Goal: Information Seeking & Learning: Learn about a topic

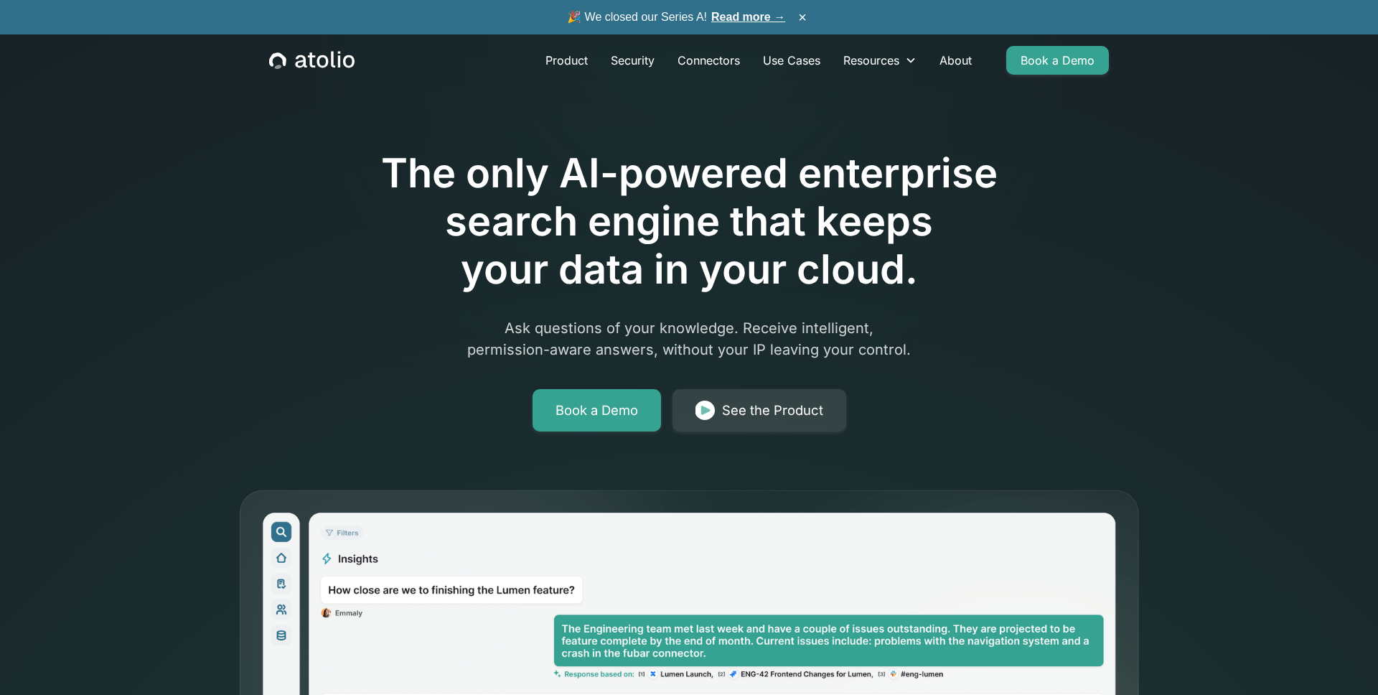
click at [752, 17] on link "Read more →" at bounding box center [748, 17] width 74 height 12
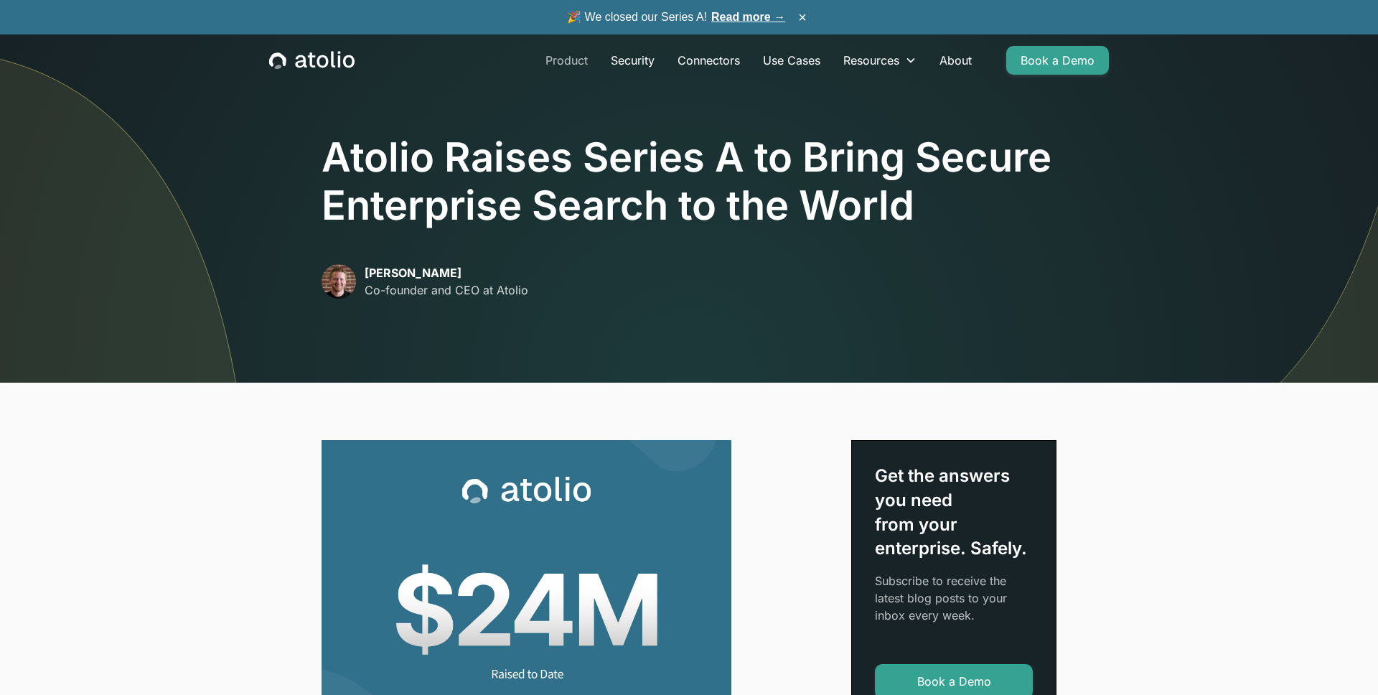
click at [581, 54] on link "Product" at bounding box center [566, 60] width 65 height 29
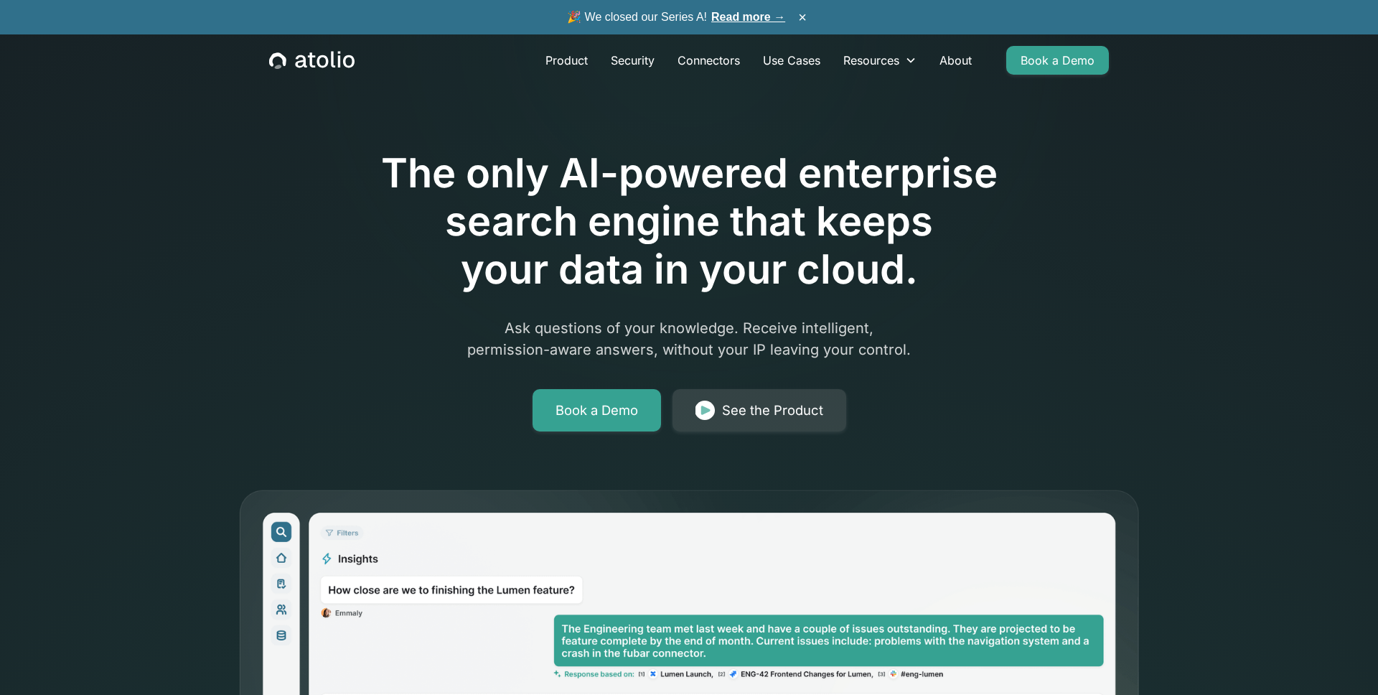
click at [754, 13] on link "Read more →" at bounding box center [748, 17] width 74 height 12
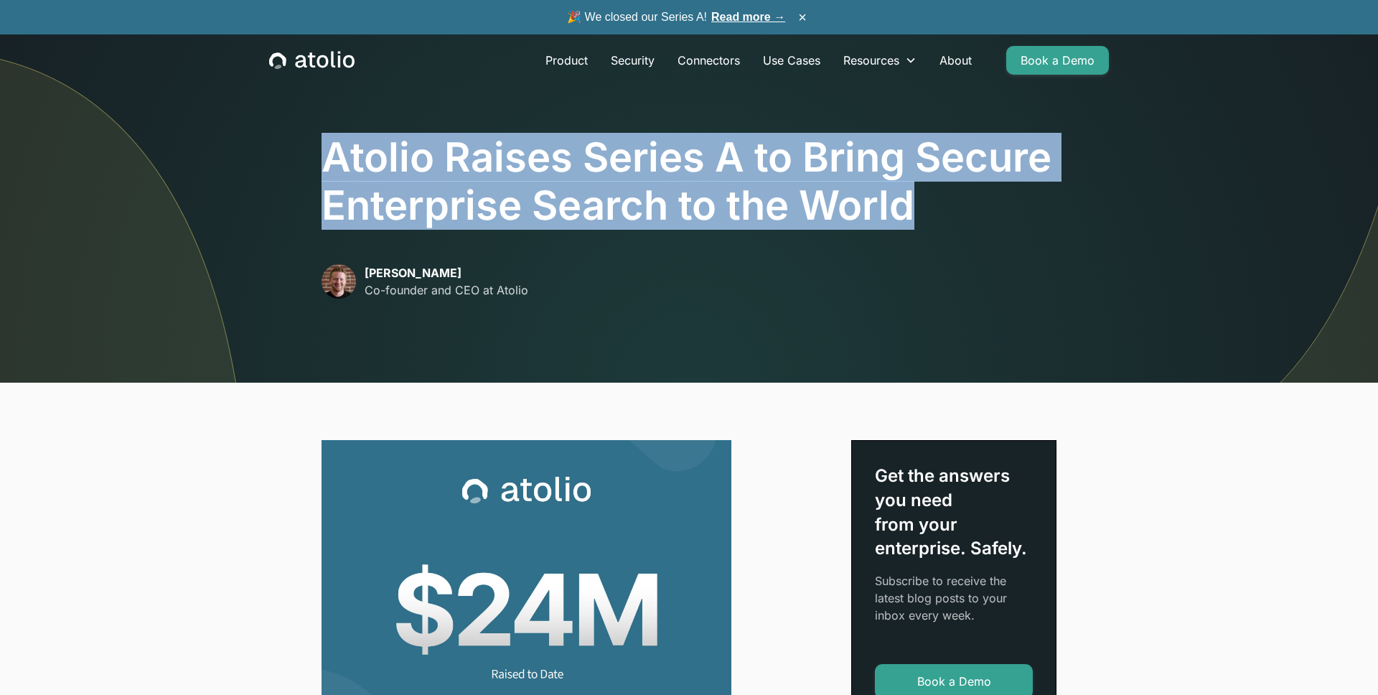
drag, startPoint x: 326, startPoint y: 156, endPoint x: 1001, endPoint y: 205, distance: 677.3
click at [1001, 205] on h1 "Atolio Raises Series A to Bring Secure Enterprise Search to the World" at bounding box center [689, 182] width 735 height 96
copy h1 "Atolio Raises Series A to Bring Secure Enterprise Search to the World"
click at [388, 162] on h1 "Atolio Raises Series A to Bring Secure Enterprise Search to the World" at bounding box center [689, 182] width 735 height 96
drag, startPoint x: 330, startPoint y: 149, endPoint x: 921, endPoint y: 210, distance: 594.0
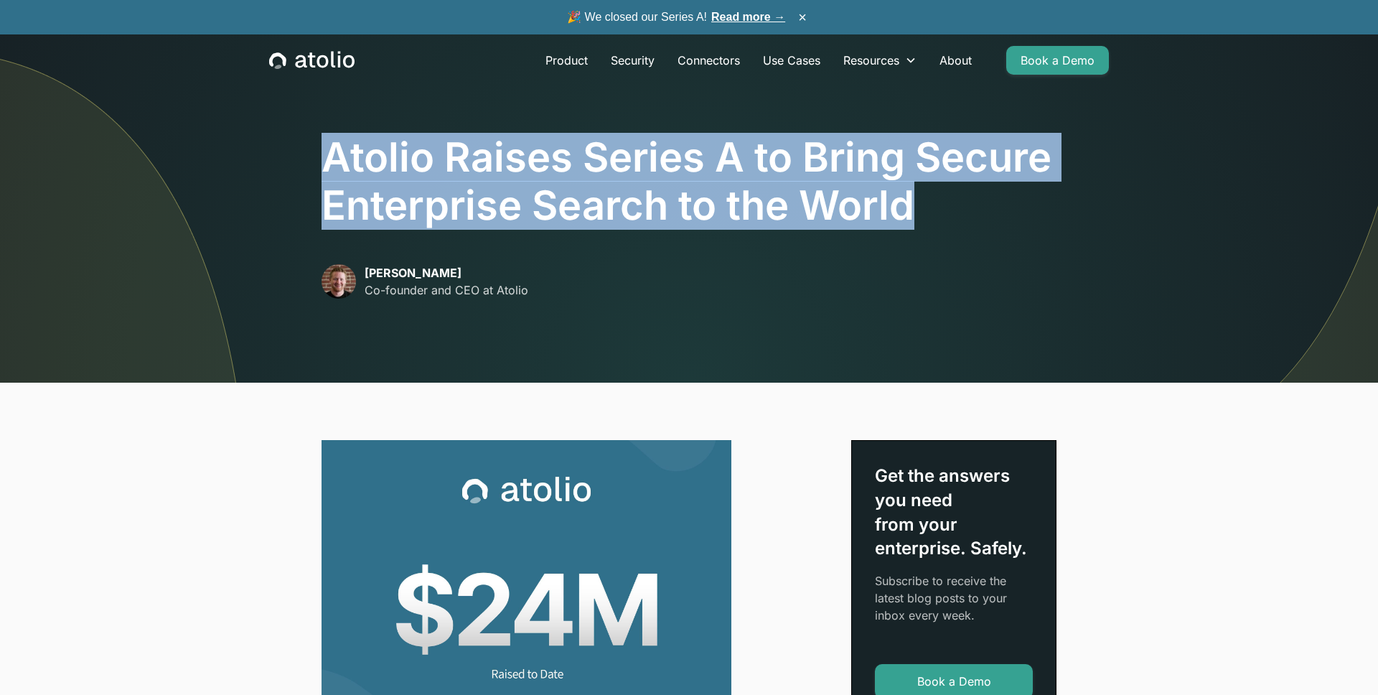
click at [921, 210] on h1 "Atolio Raises Series A to Bring Secure Enterprise Search to the World" at bounding box center [689, 182] width 735 height 96
copy h1 "Atolio Raises Series A to Bring Secure Enterprise Search to the World"
click at [569, 56] on link "Product" at bounding box center [566, 60] width 65 height 29
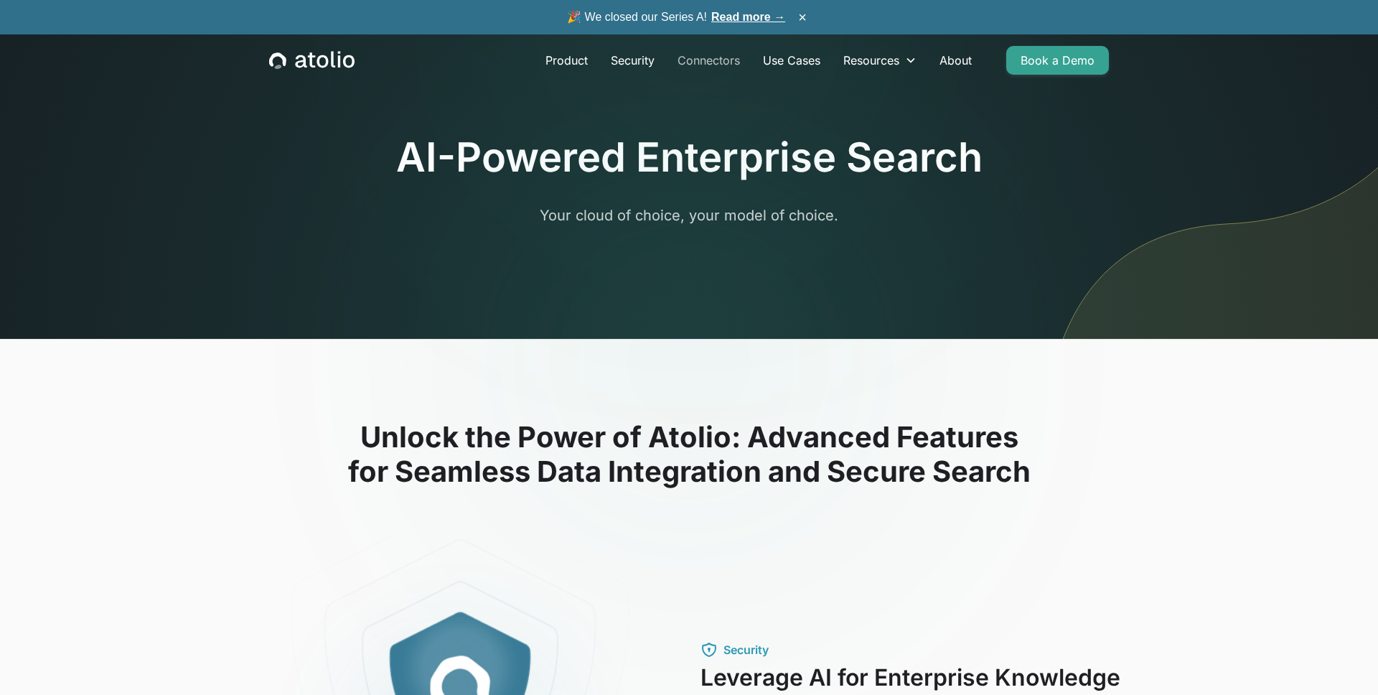
click at [707, 69] on link "Connectors" at bounding box center [708, 60] width 85 height 29
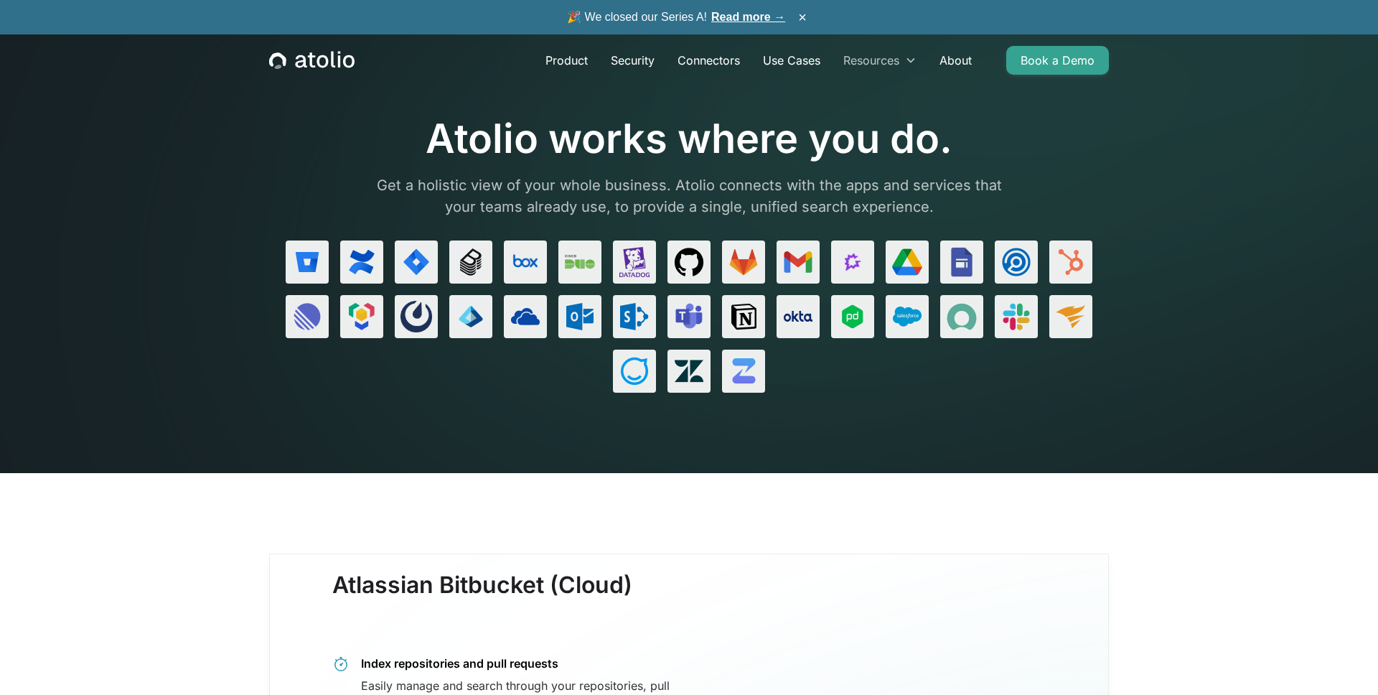
click at [853, 60] on div "Resources" at bounding box center [871, 60] width 56 height 17
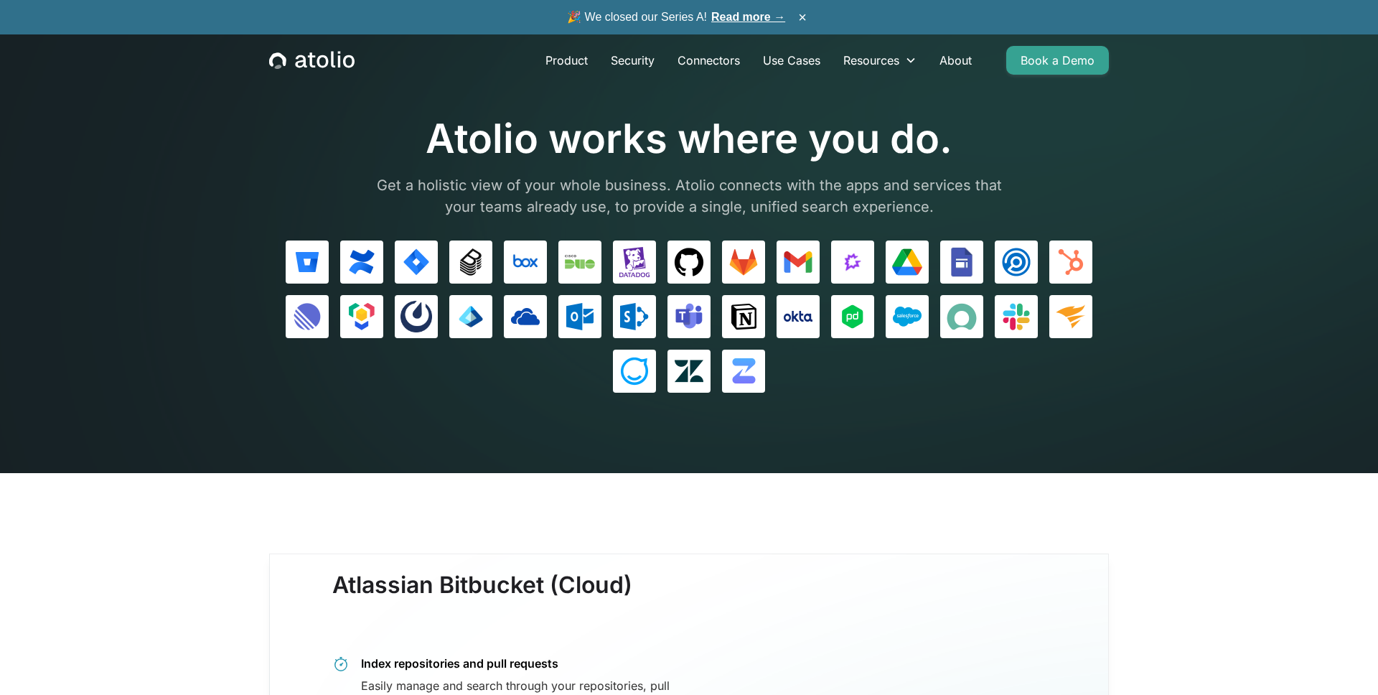
click at [299, 67] on icon "home" at bounding box center [300, 61] width 11 height 13
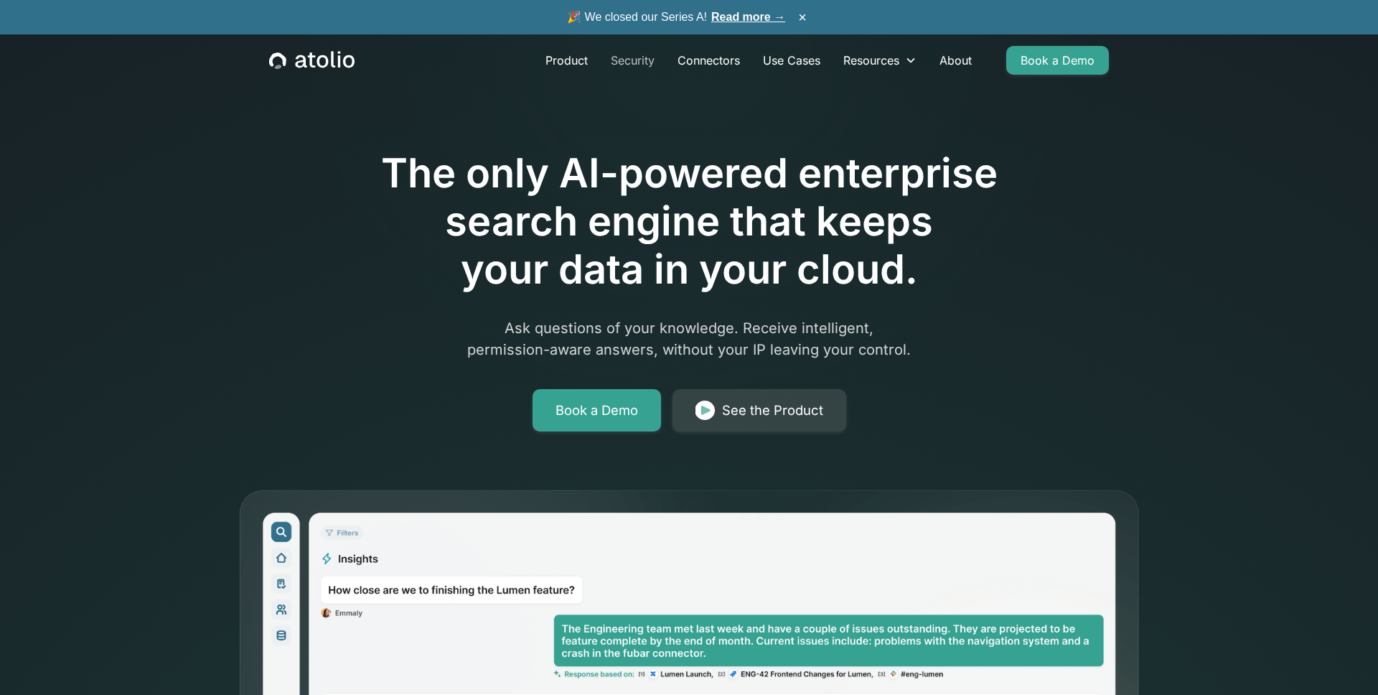
click at [630, 60] on link "Security" at bounding box center [632, 60] width 67 height 29
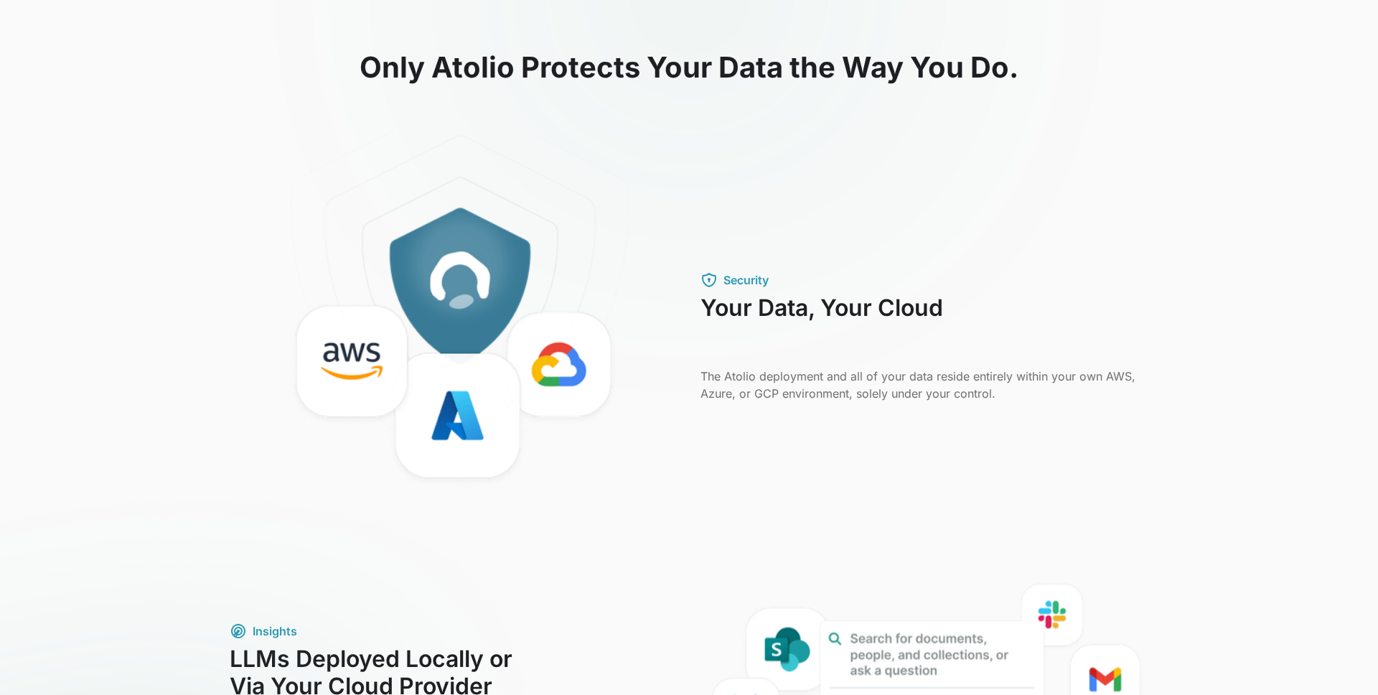
scroll to position [636, 0]
